Goal: Understand process/instructions

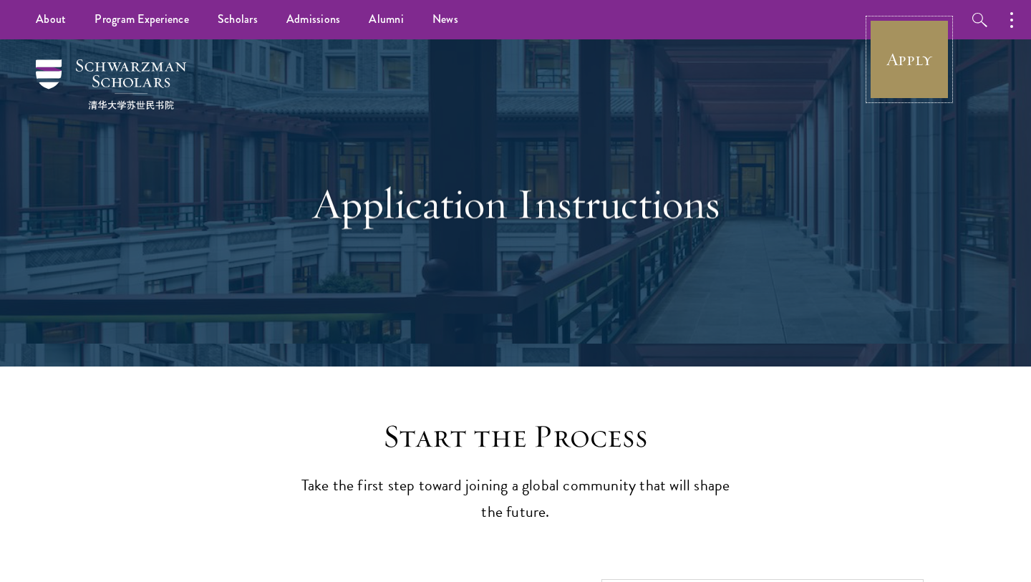
click at [934, 73] on link "Apply" at bounding box center [909, 59] width 80 height 80
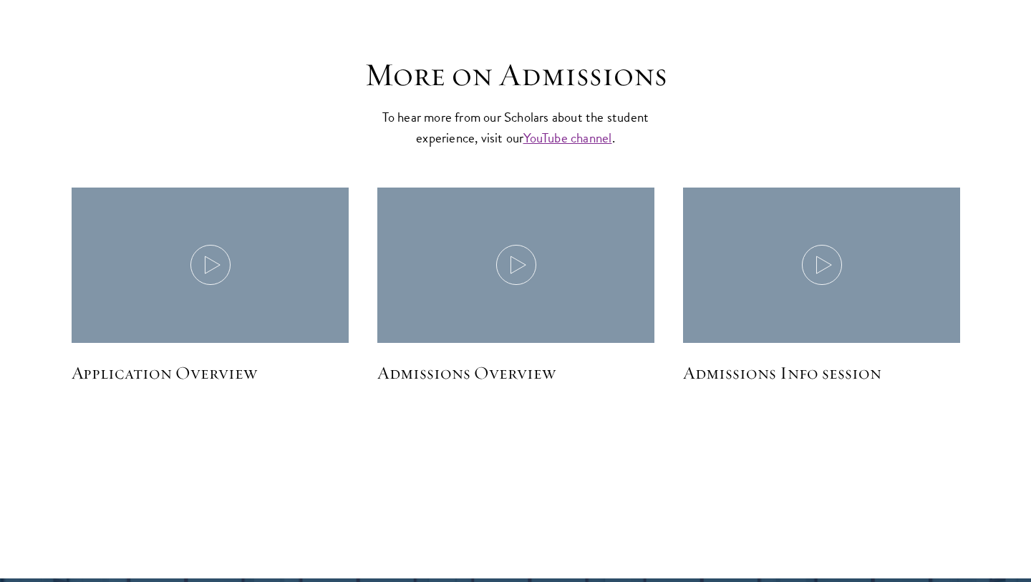
scroll to position [1962, 0]
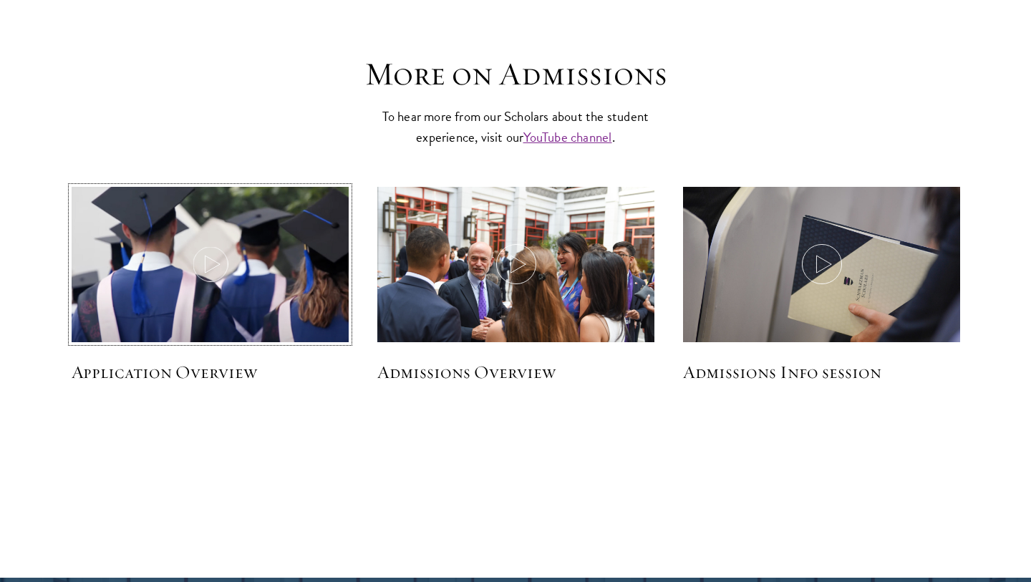
click at [179, 252] on img at bounding box center [210, 266] width 294 height 169
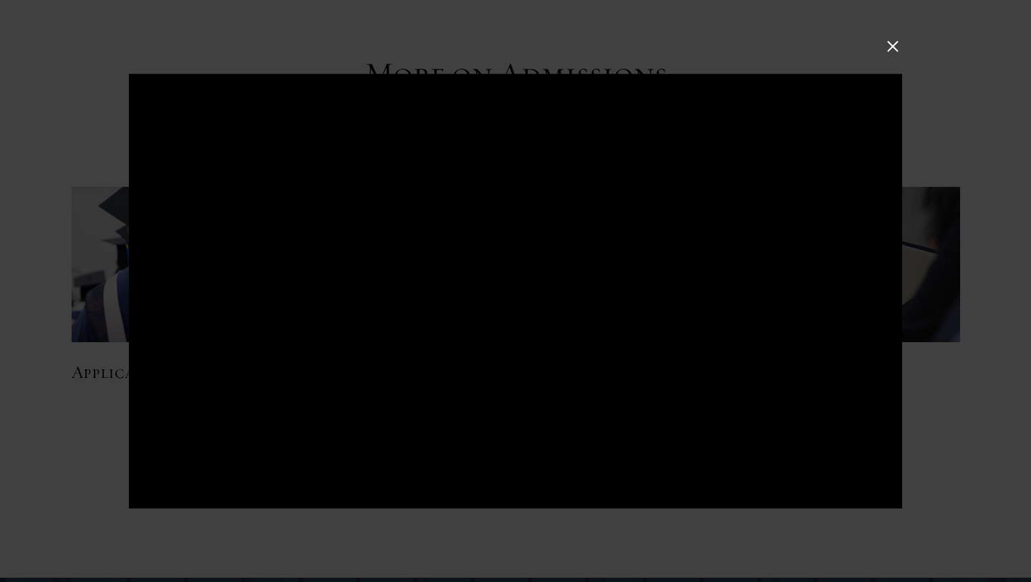
click at [894, 42] on button at bounding box center [892, 46] width 19 height 19
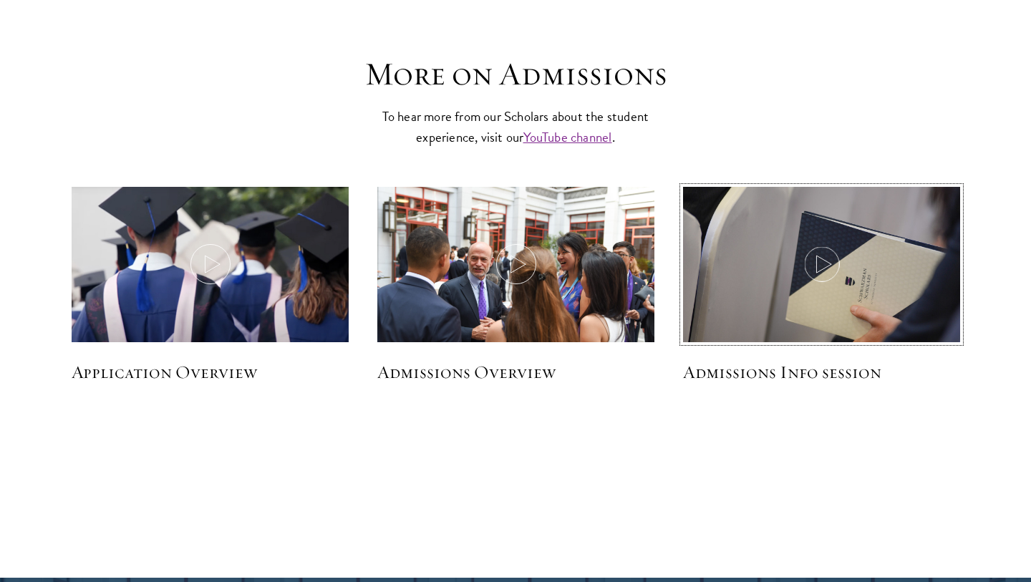
click at [828, 267] on icon at bounding box center [822, 264] width 40 height 40
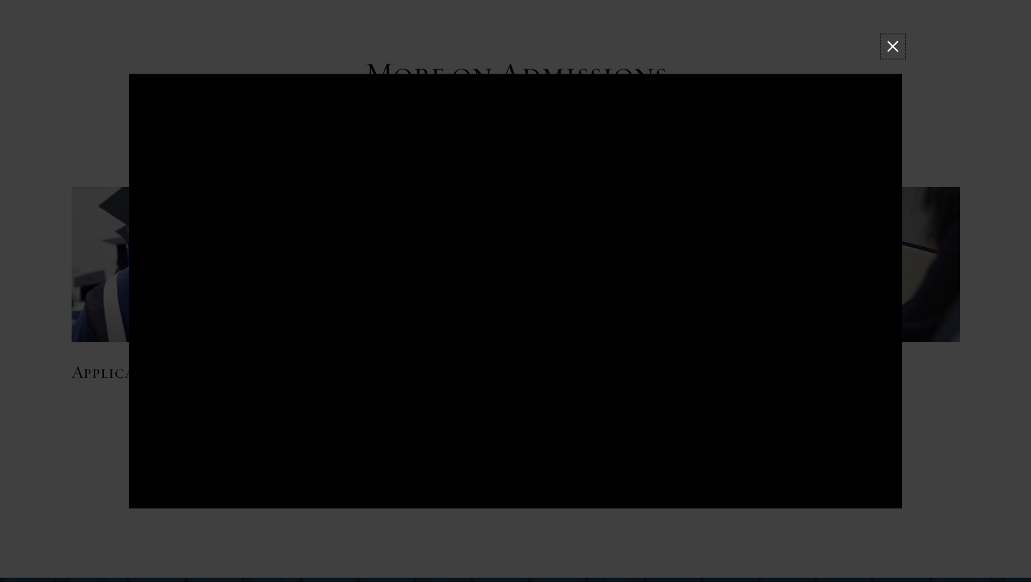
click at [890, 44] on button at bounding box center [892, 46] width 19 height 19
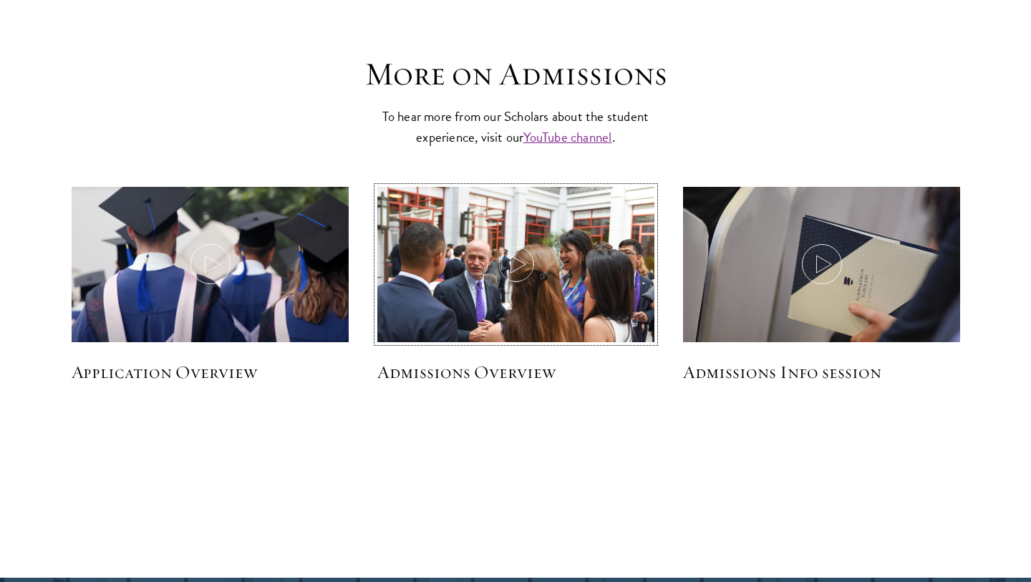
click at [490, 322] on img at bounding box center [516, 279] width 294 height 196
